Goal: Task Accomplishment & Management: Use online tool/utility

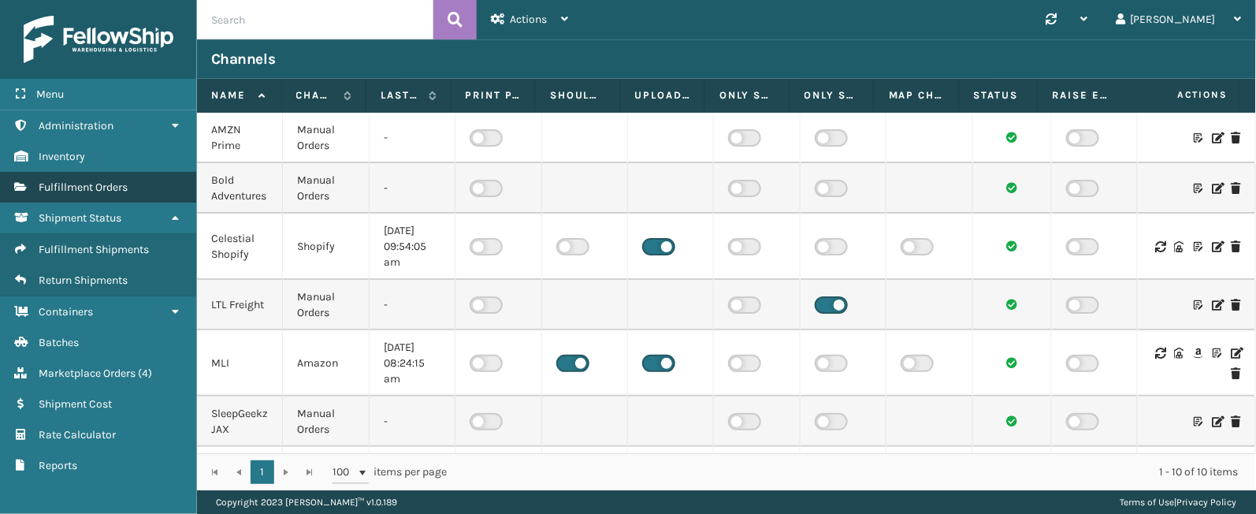
click at [110, 191] on span "Fulfillment Orders" at bounding box center [83, 186] width 89 height 13
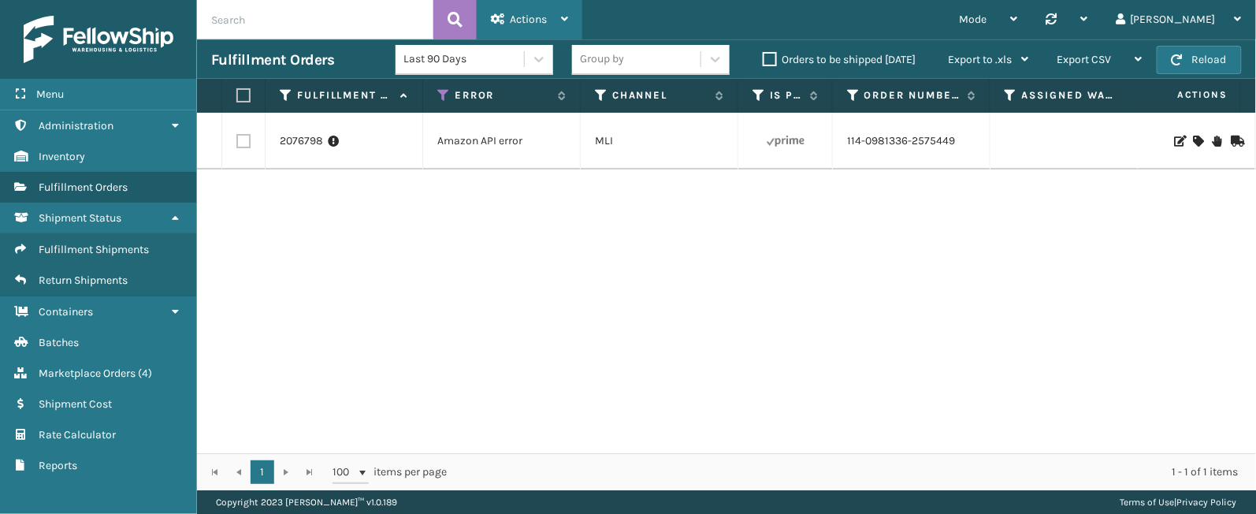
click at [567, 17] on icon at bounding box center [564, 18] width 7 height 11
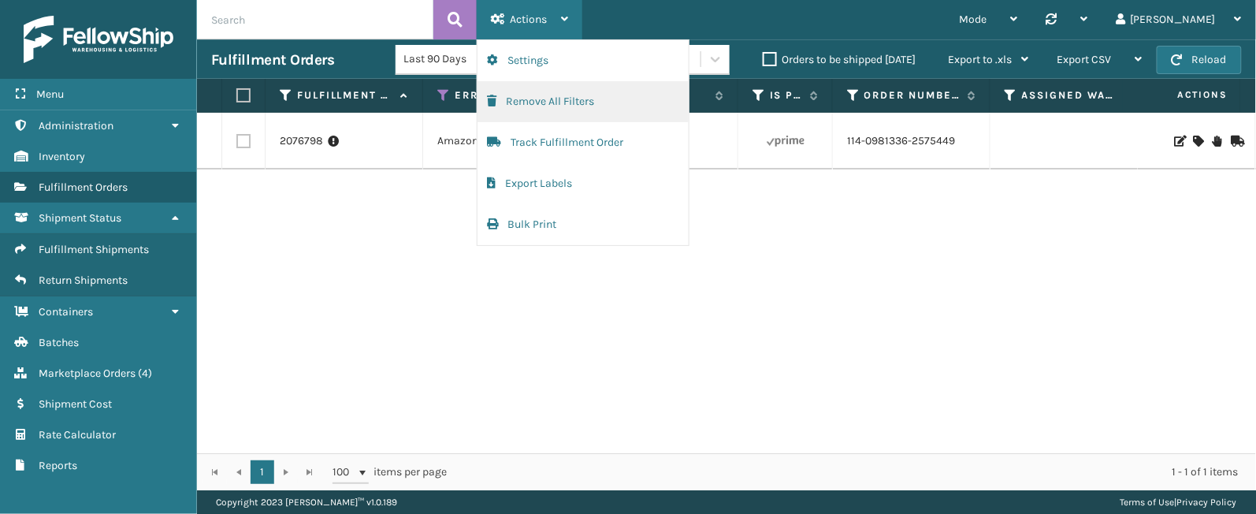
click at [562, 101] on button "Remove All Filters" at bounding box center [582, 101] width 211 height 41
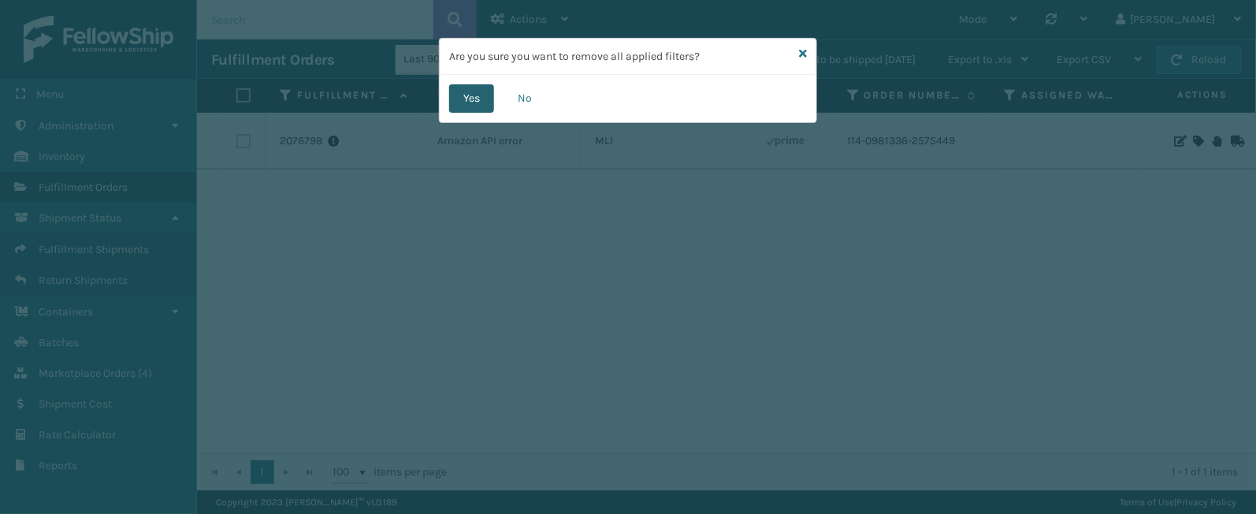
click at [479, 106] on button "Yes" at bounding box center [471, 98] width 45 height 28
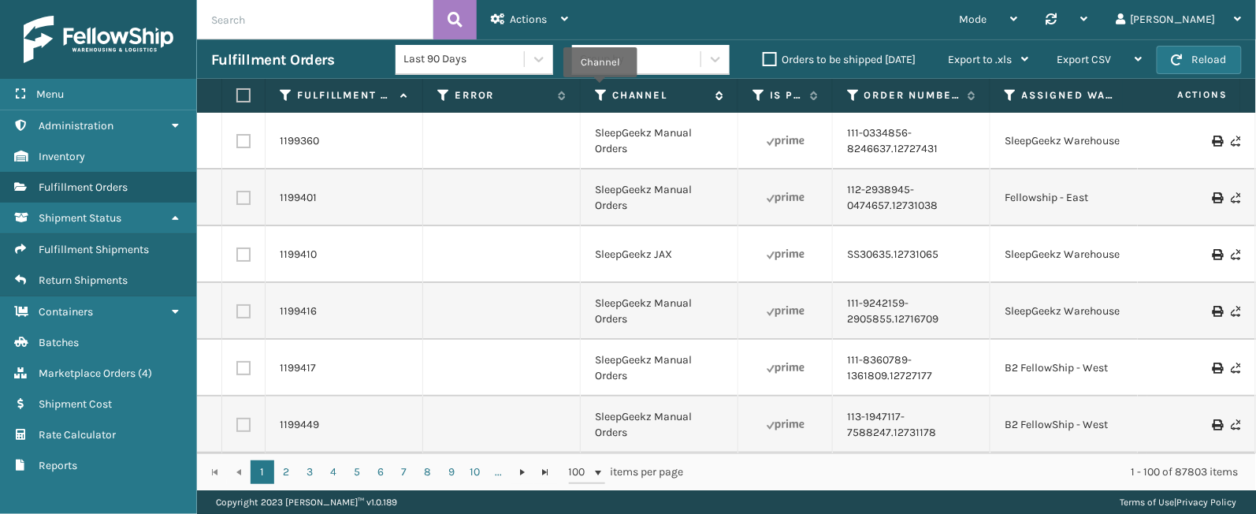
click at [600, 89] on icon at bounding box center [601, 95] width 13 height 14
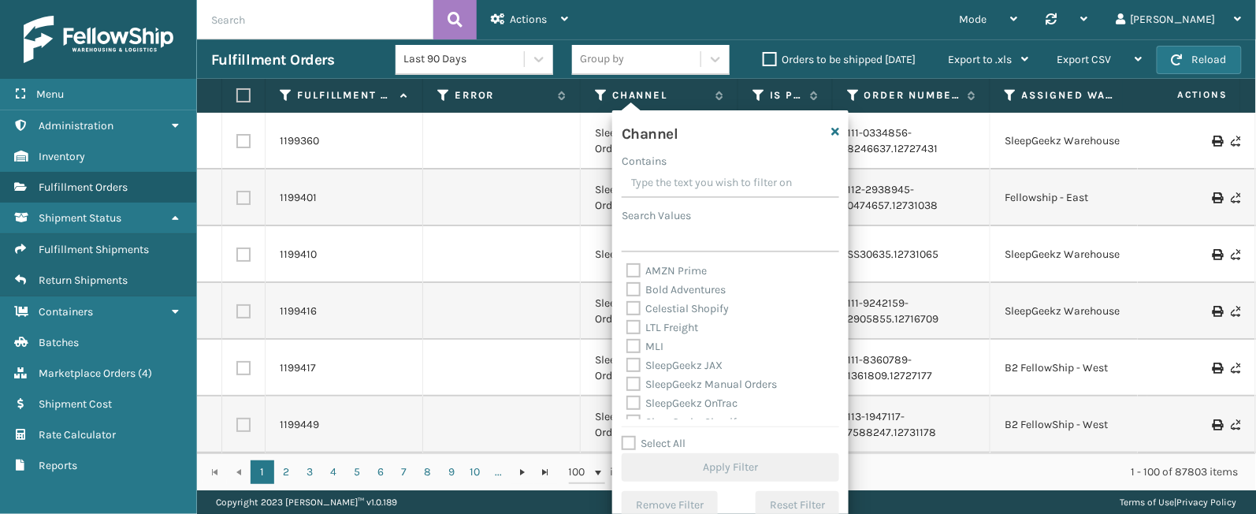
click at [649, 442] on label "Select All" at bounding box center [654, 442] width 64 height 13
click at [649, 436] on input "Select All" at bounding box center [740, 435] width 236 height 2
checkbox input "true"
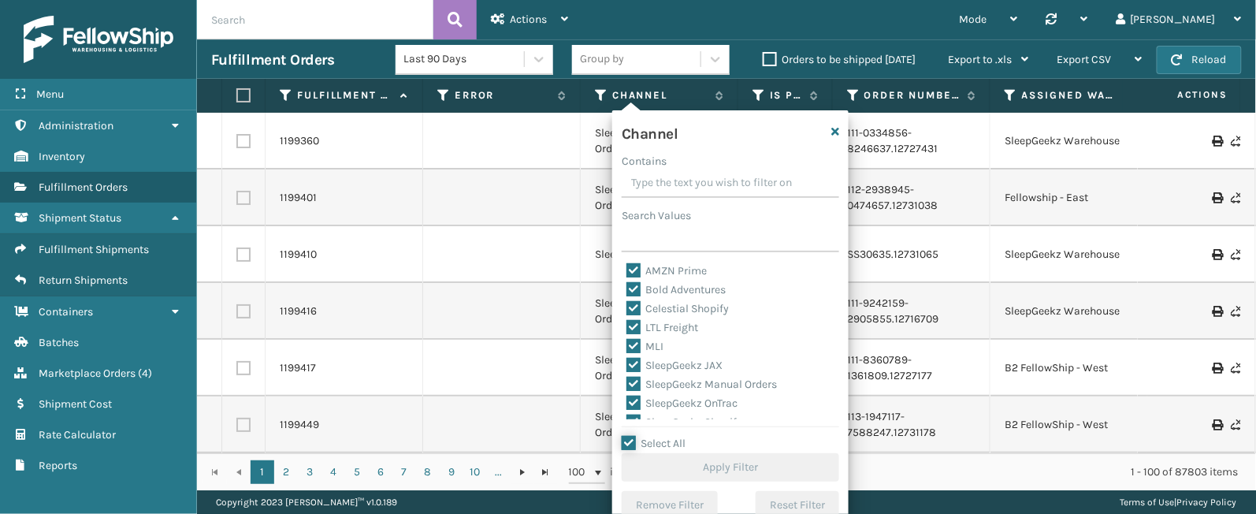
checkbox input "true"
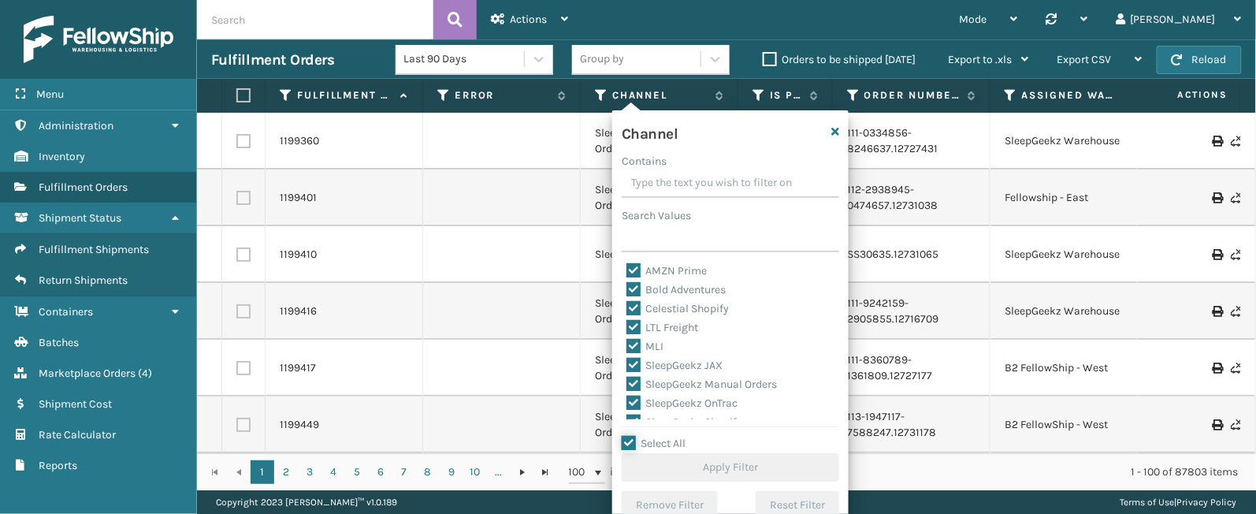
checkbox input "true"
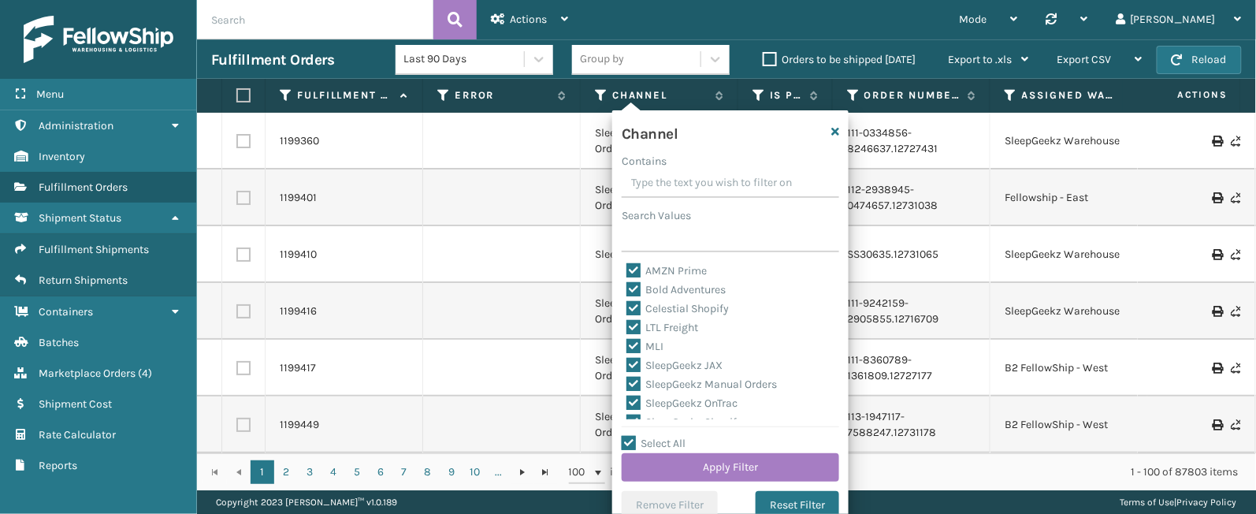
click at [688, 325] on label "LTL Freight" at bounding box center [662, 327] width 72 height 13
click at [627, 325] on input "LTL Freight" at bounding box center [626, 323] width 1 height 10
checkbox input "false"
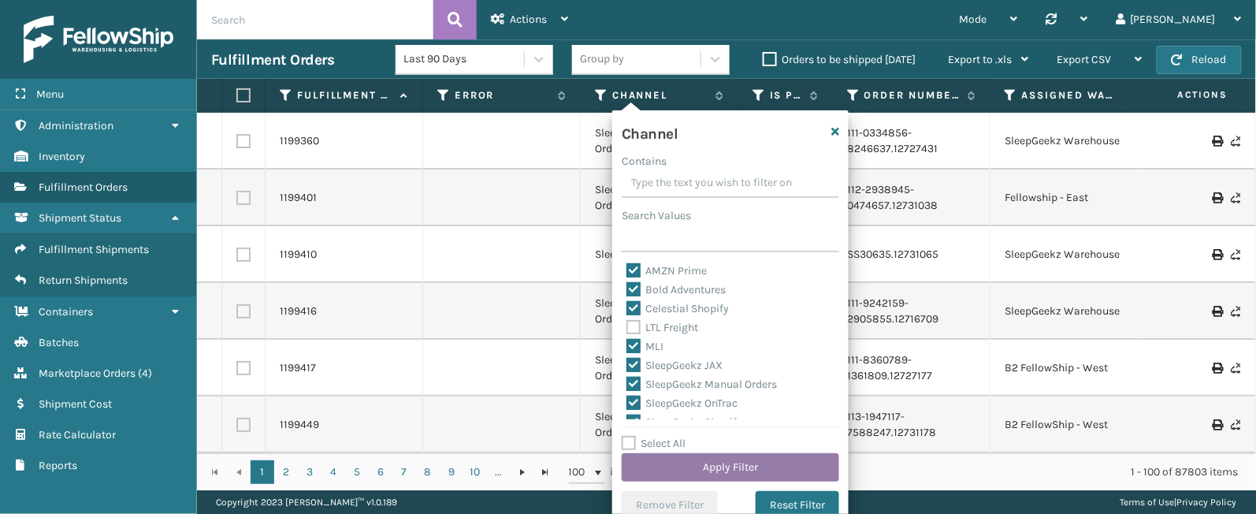
click at [693, 463] on button "Apply Filter" at bounding box center [730, 467] width 217 height 28
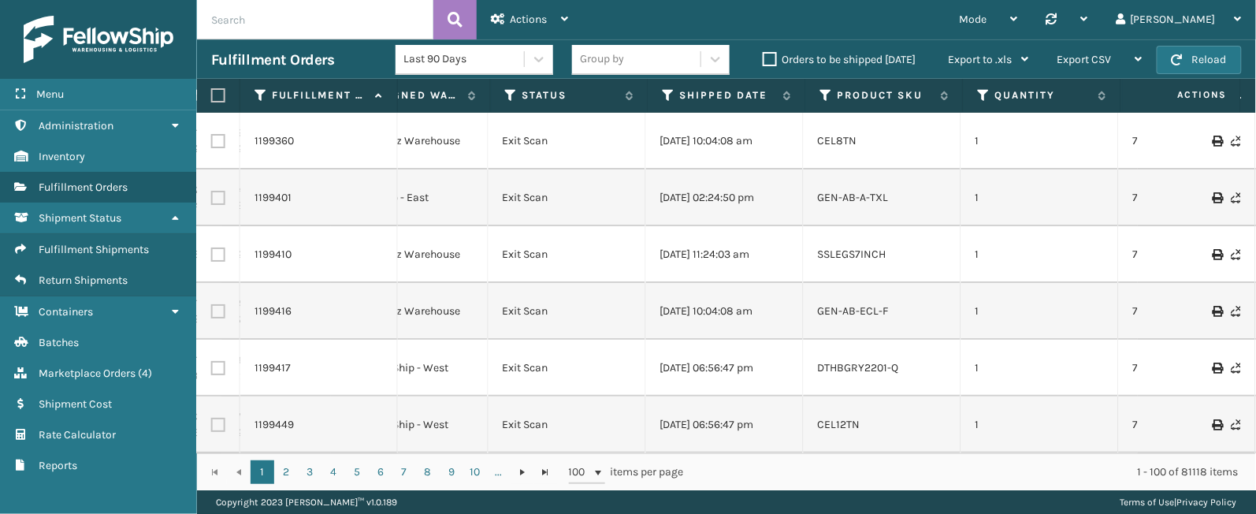
scroll to position [0, 659]
click at [666, 90] on icon at bounding box center [666, 95] width 13 height 14
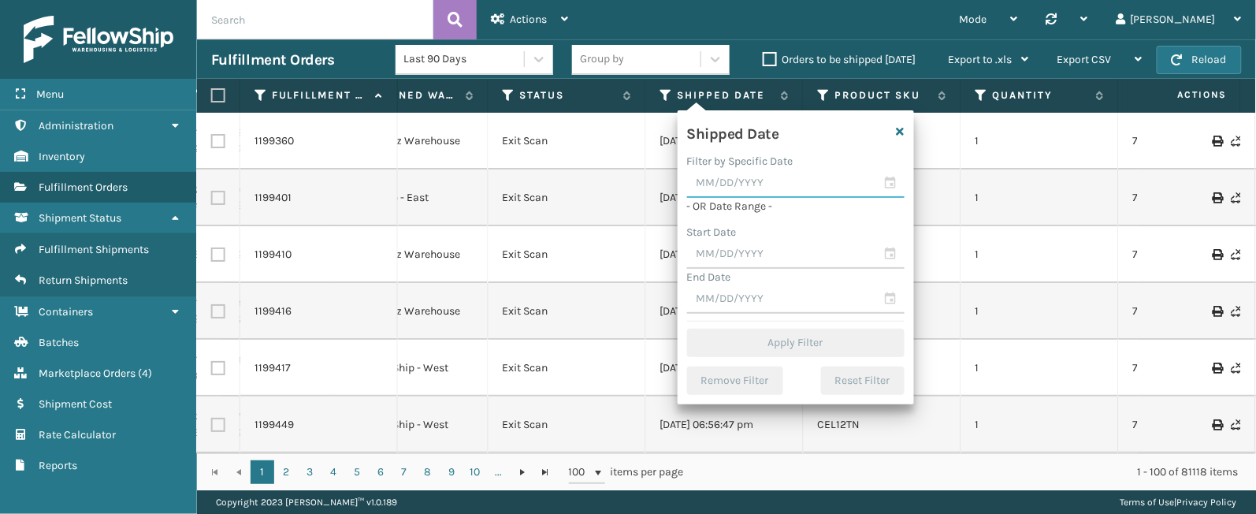
click at [890, 189] on input "text" at bounding box center [795, 183] width 217 height 28
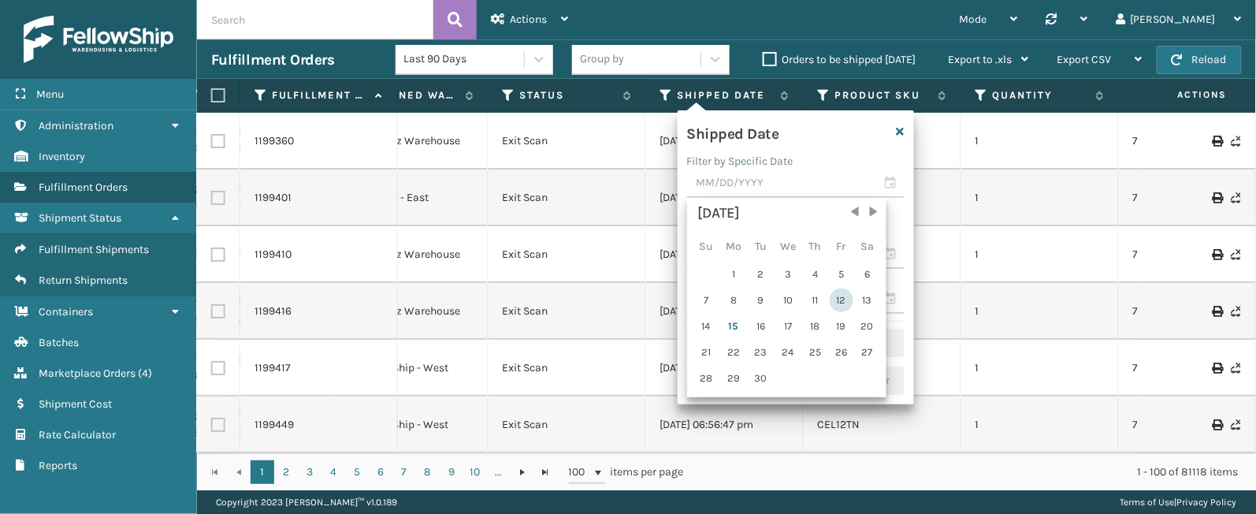
click at [842, 294] on div "12" at bounding box center [842, 300] width 24 height 24
type input "[DATE]"
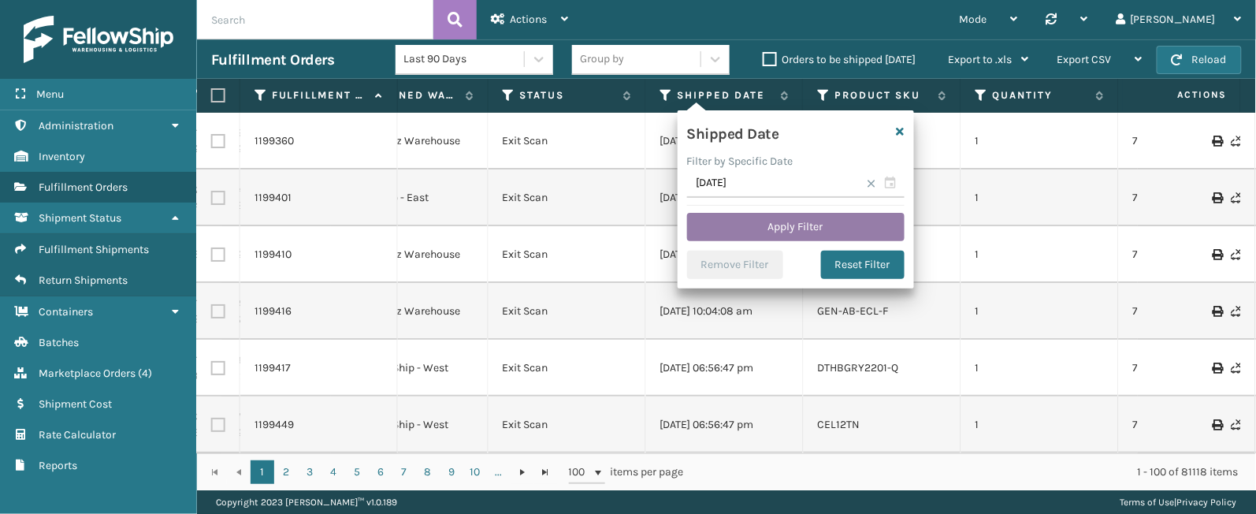
click at [785, 236] on button "Apply Filter" at bounding box center [795, 227] width 217 height 28
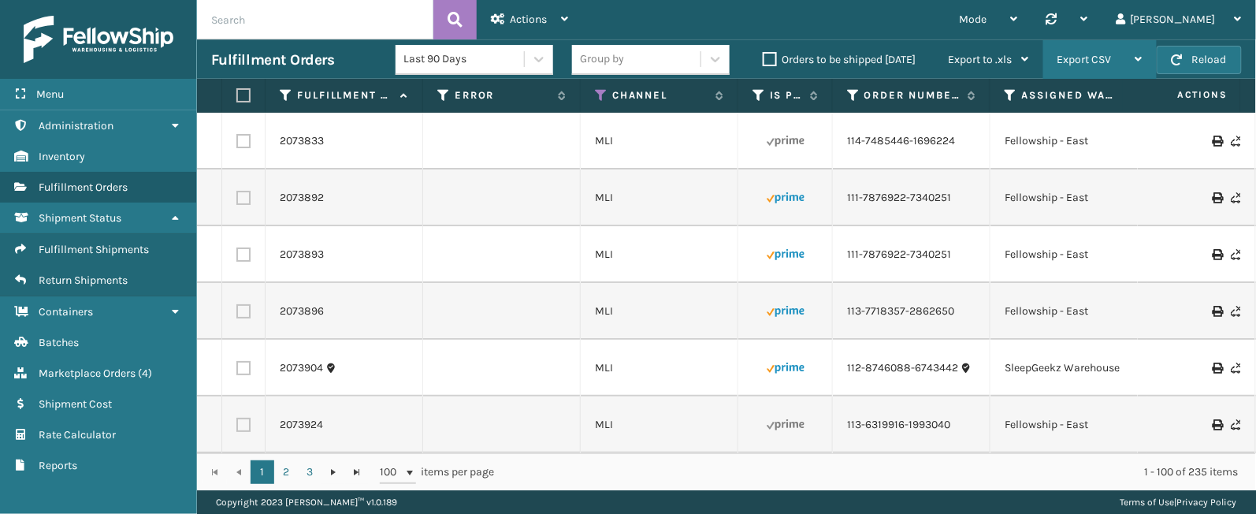
click at [1108, 57] on span "Export CSV" at bounding box center [1084, 59] width 54 height 13
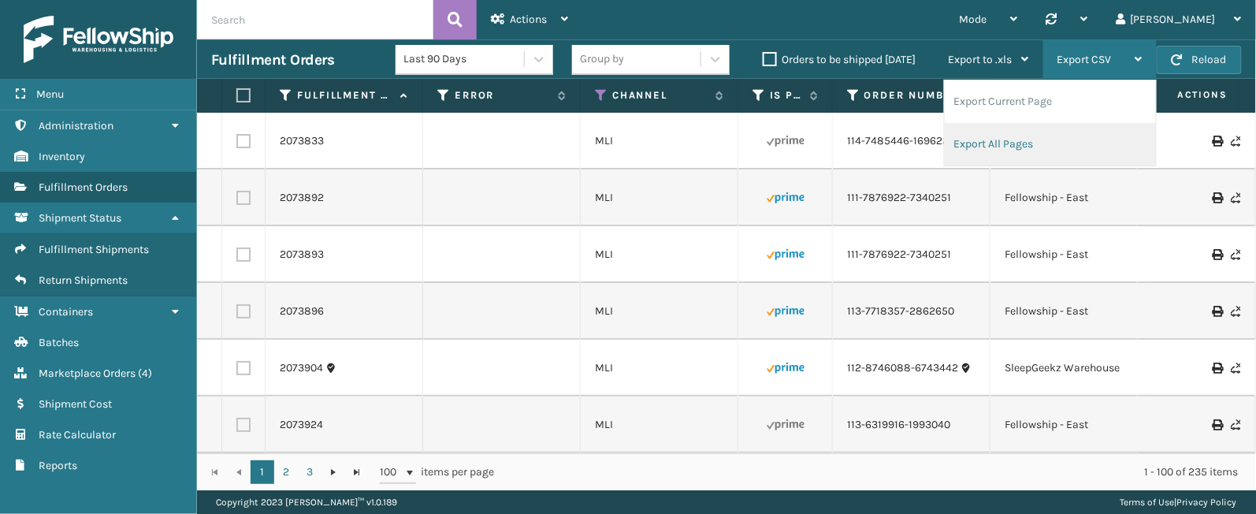
click at [1025, 137] on li "Export All Pages" at bounding box center [1050, 144] width 211 height 43
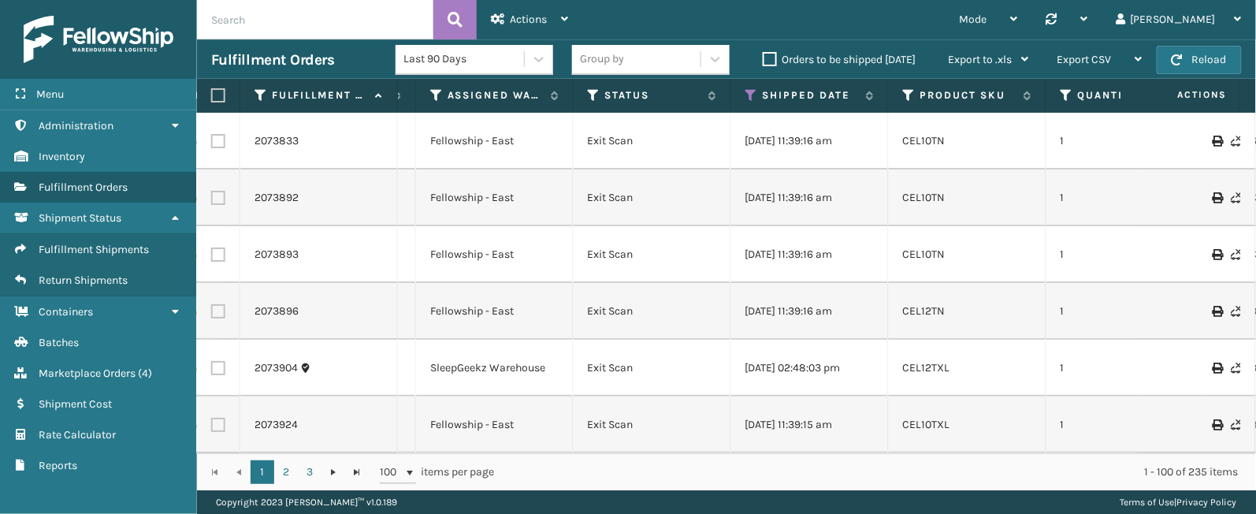
scroll to position [0, 577]
click at [748, 95] on icon at bounding box center [749, 95] width 13 height 14
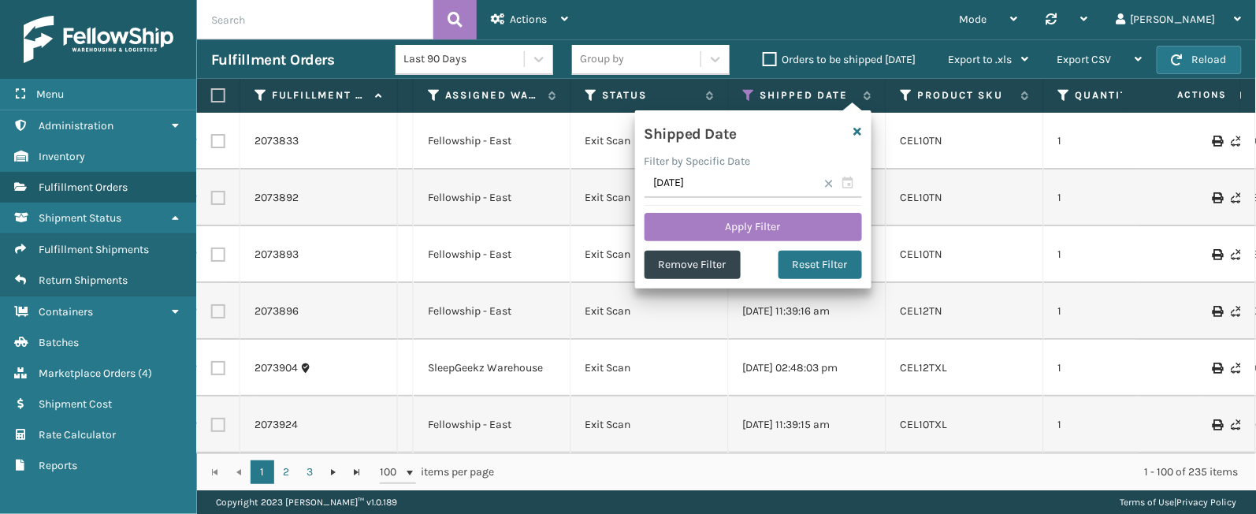
click at [829, 184] on span at bounding box center [828, 183] width 9 height 9
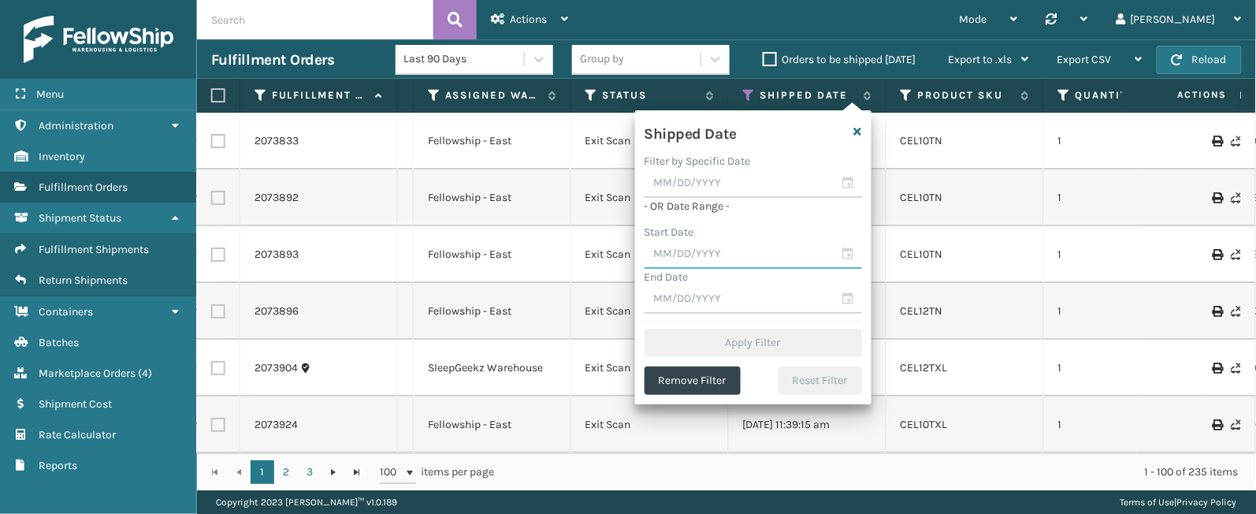
click at [852, 258] on input "text" at bounding box center [752, 254] width 217 height 28
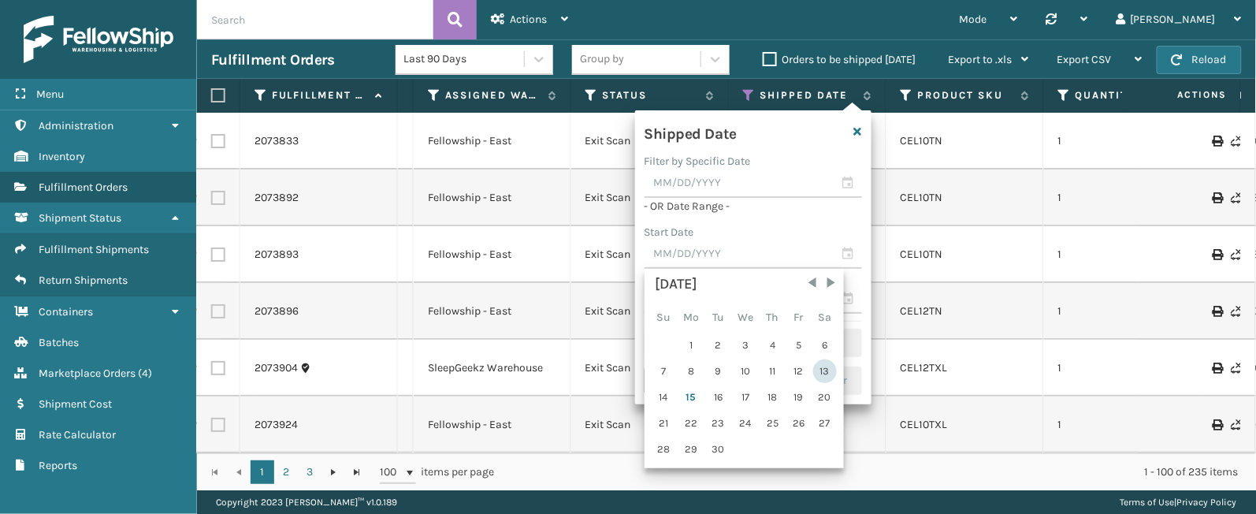
click at [823, 366] on div "13" at bounding box center [825, 371] width 24 height 24
type input "[DATE]"
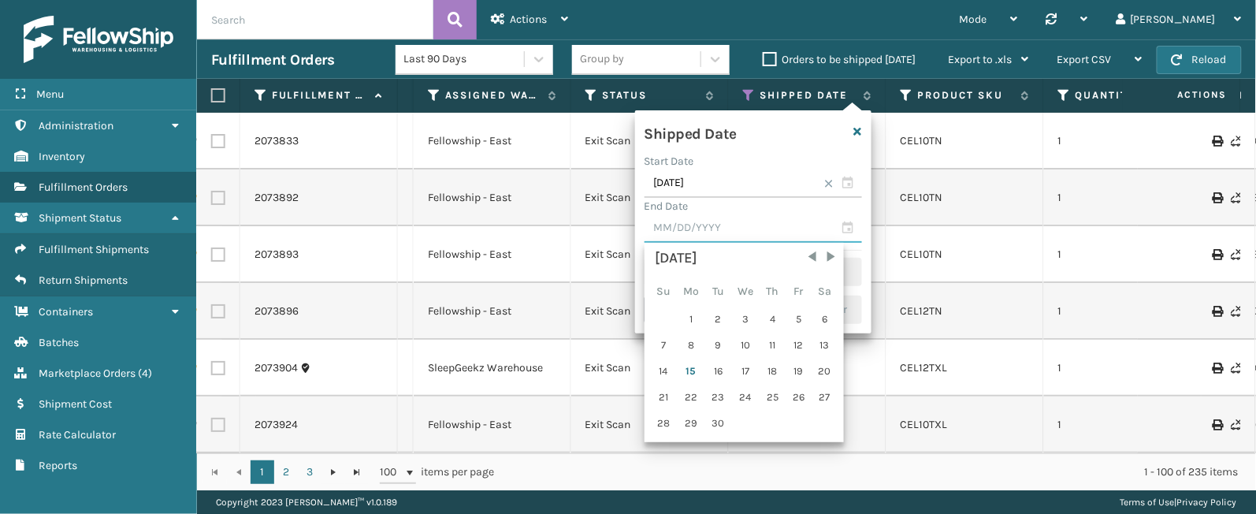
click at [845, 221] on input "text" at bounding box center [752, 228] width 217 height 28
click at [659, 369] on div "14" at bounding box center [664, 371] width 24 height 24
type input "[DATE]"
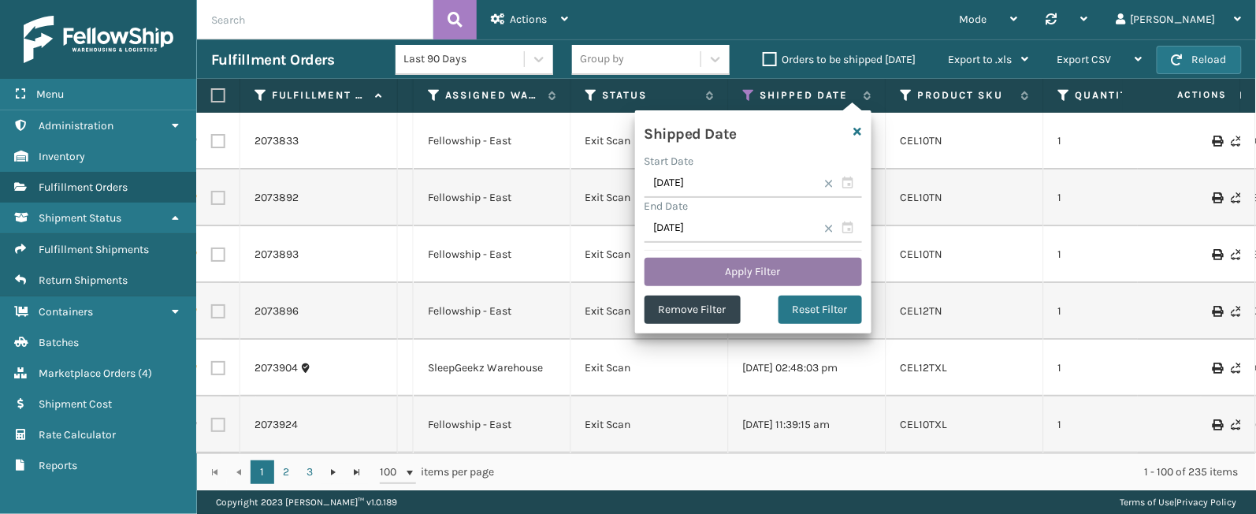
click at [737, 266] on button "Apply Filter" at bounding box center [752, 272] width 217 height 28
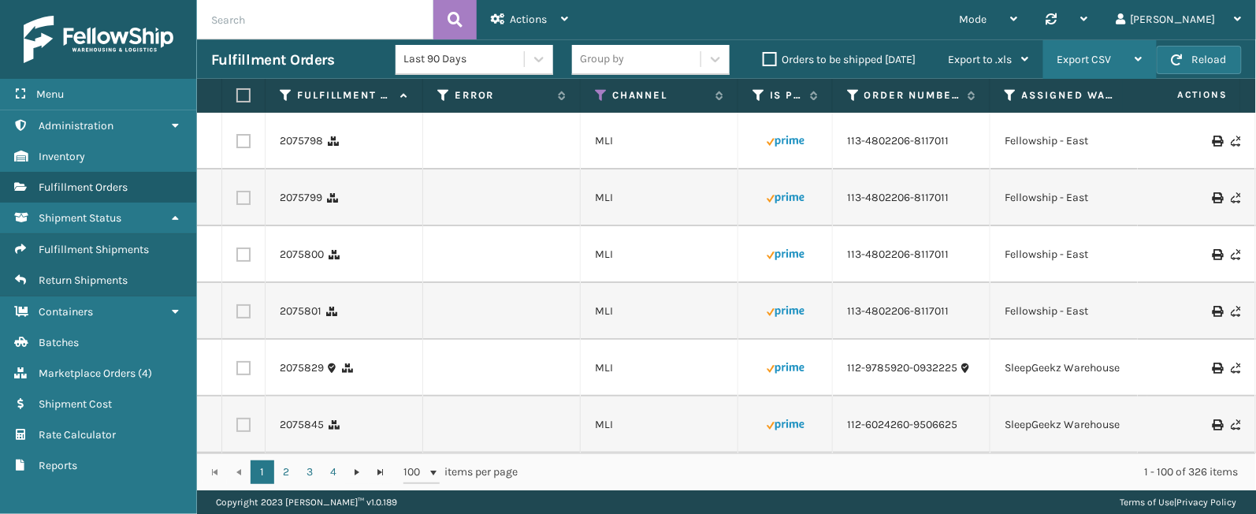
click at [1064, 50] on div "Export CSV" at bounding box center [1099, 59] width 85 height 39
click at [1060, 70] on div "Export CSV" at bounding box center [1099, 59] width 85 height 39
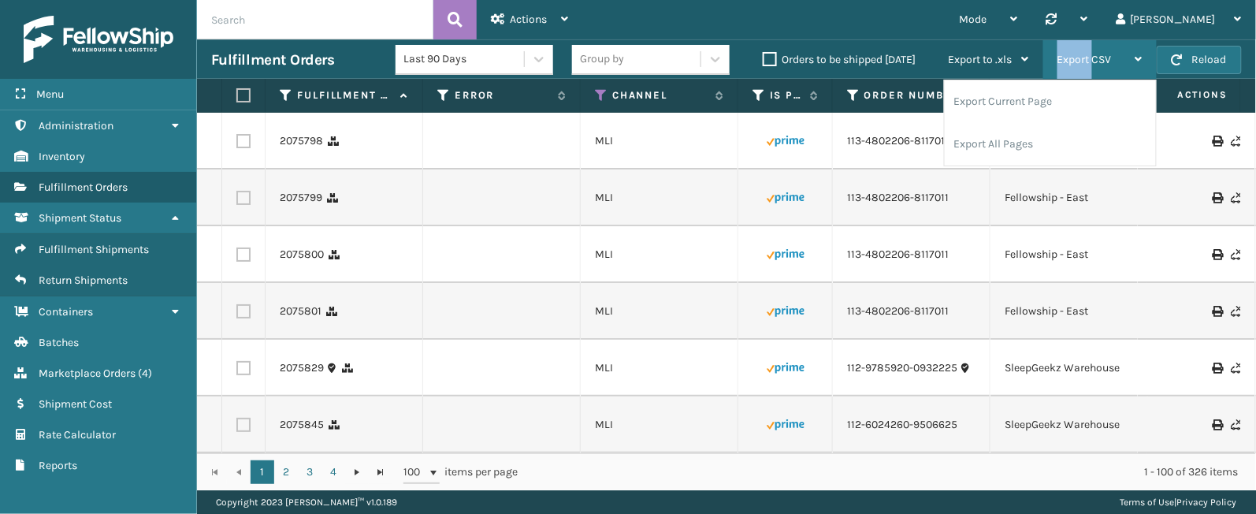
click at [1060, 70] on div "Export CSV" at bounding box center [1099, 59] width 85 height 39
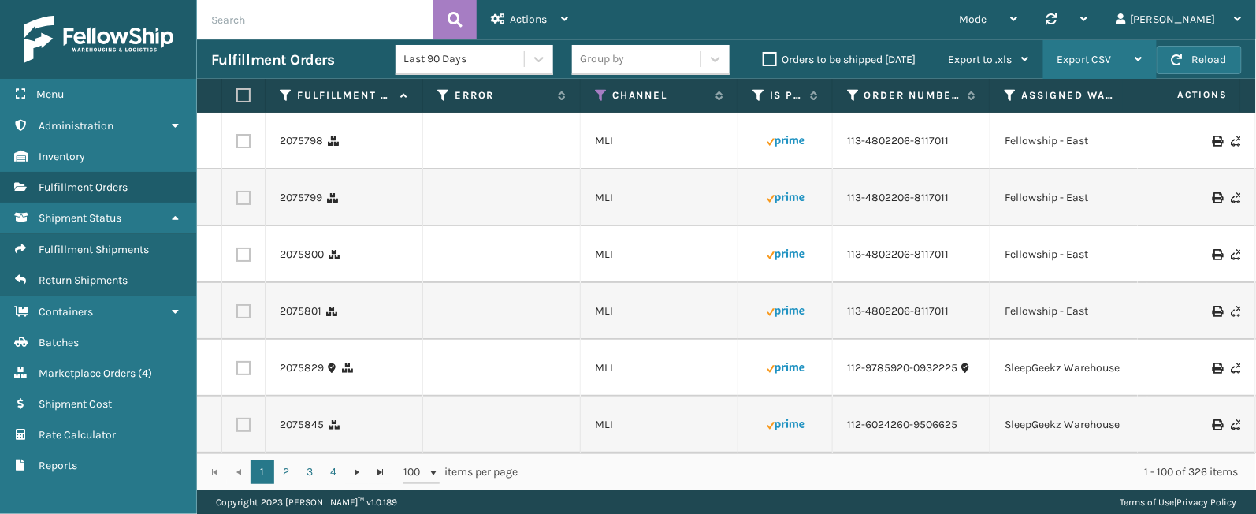
click at [1138, 52] on div "Export CSV" at bounding box center [1099, 59] width 85 height 39
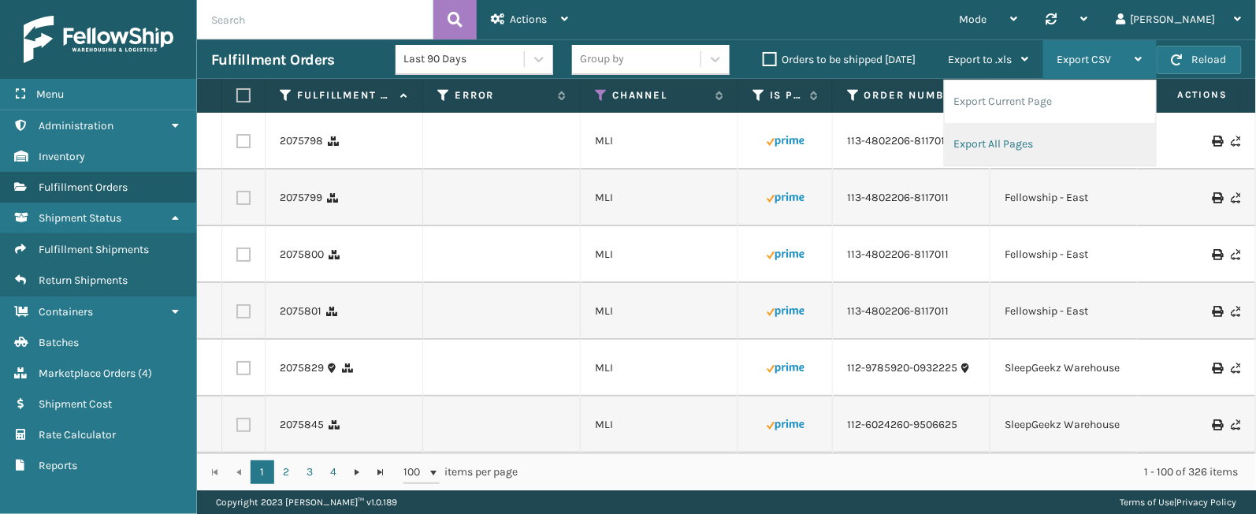
click at [1038, 143] on li "Export All Pages" at bounding box center [1050, 144] width 211 height 43
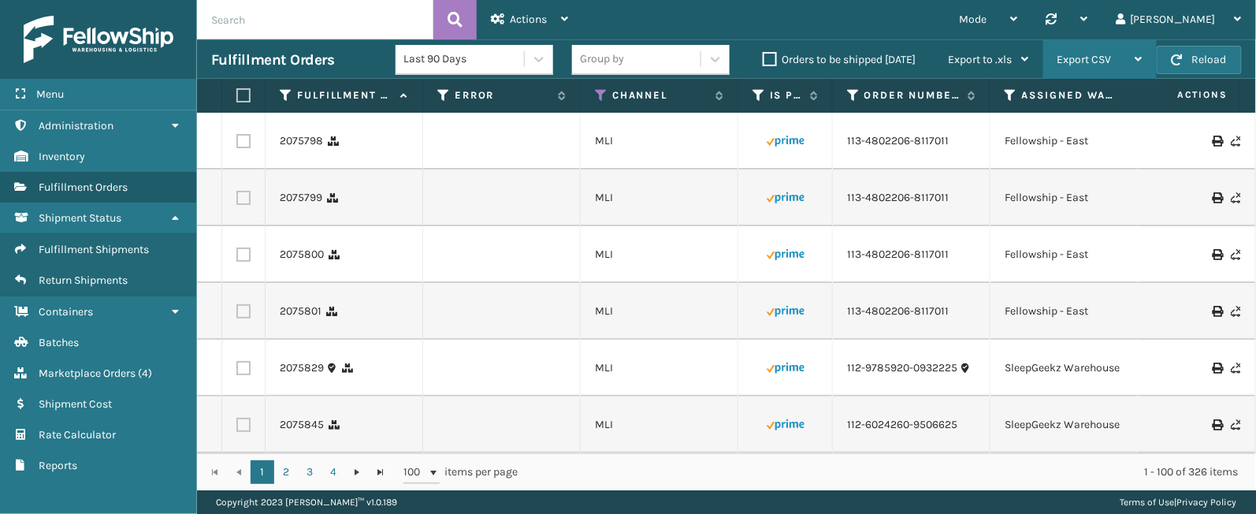
click at [1107, 69] on div "Export CSV" at bounding box center [1099, 59] width 85 height 39
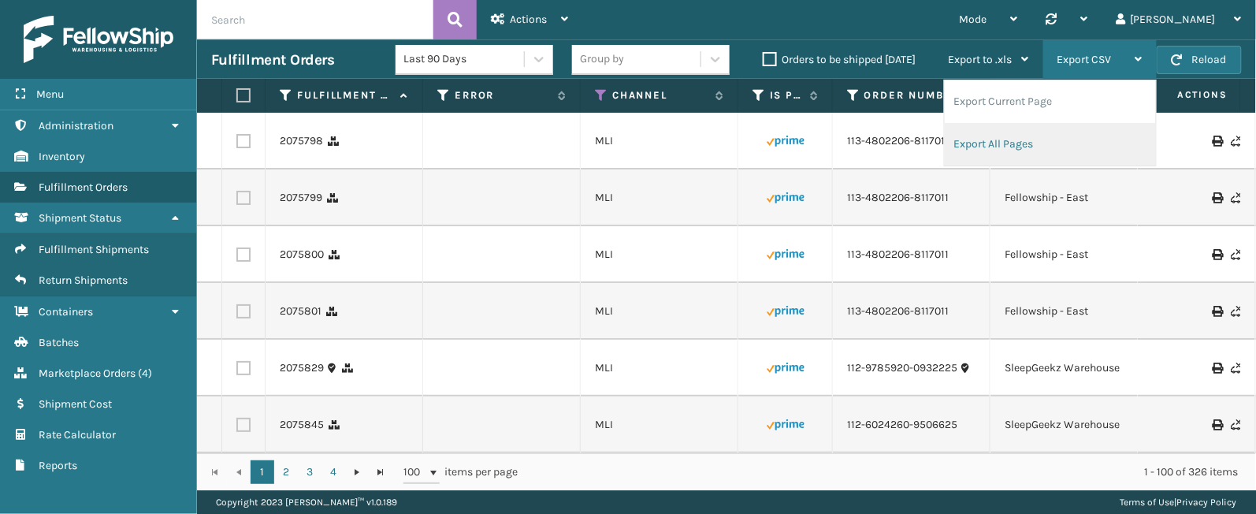
click at [1067, 137] on li "Export All Pages" at bounding box center [1050, 144] width 211 height 43
